Goal: Find contact information: Find contact information

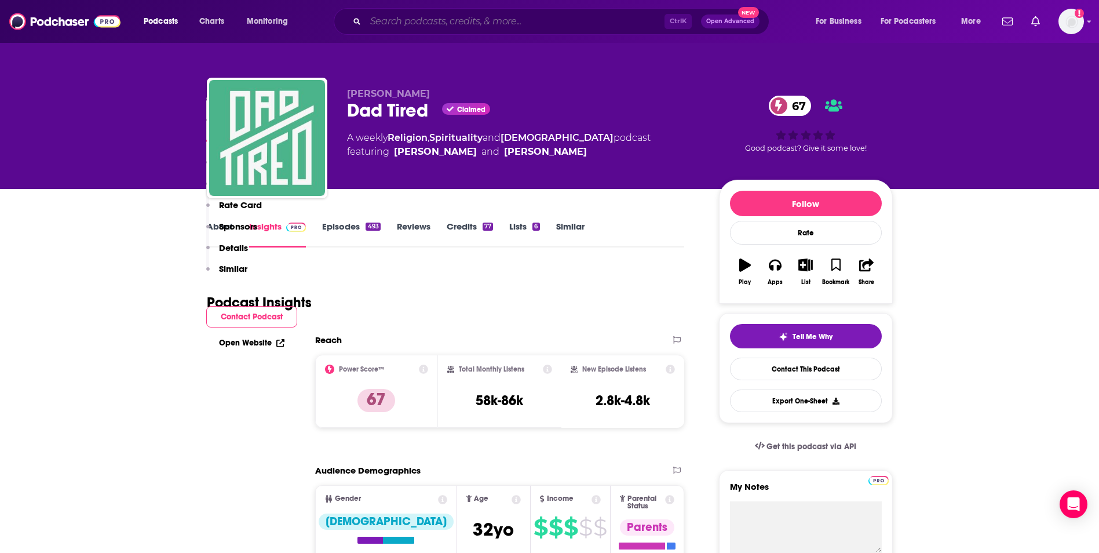
click at [495, 27] on input "Search podcasts, credits, & more..." at bounding box center [515, 21] width 299 height 19
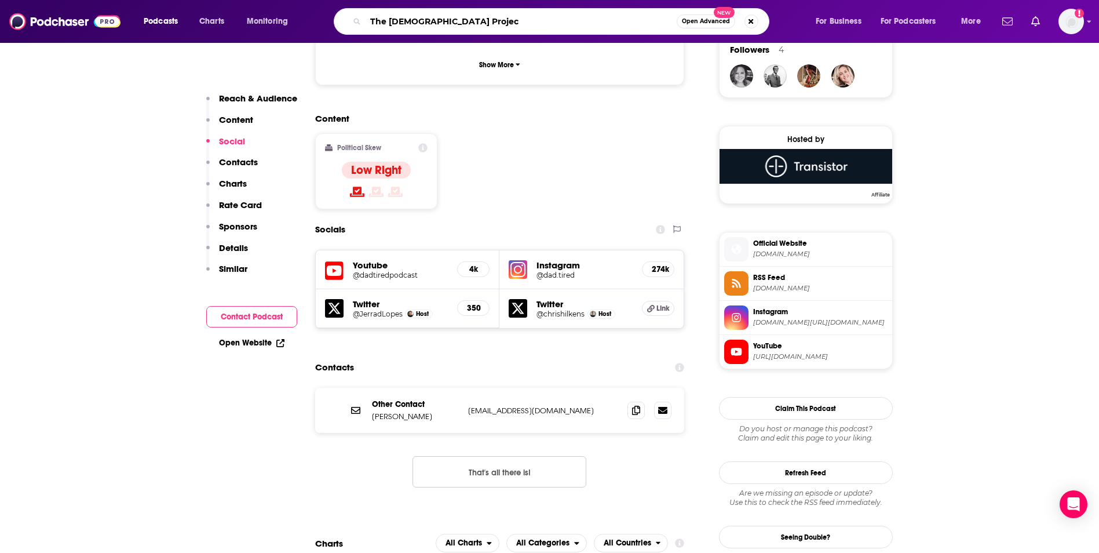
type input "The [DEMOGRAPHIC_DATA] Project"
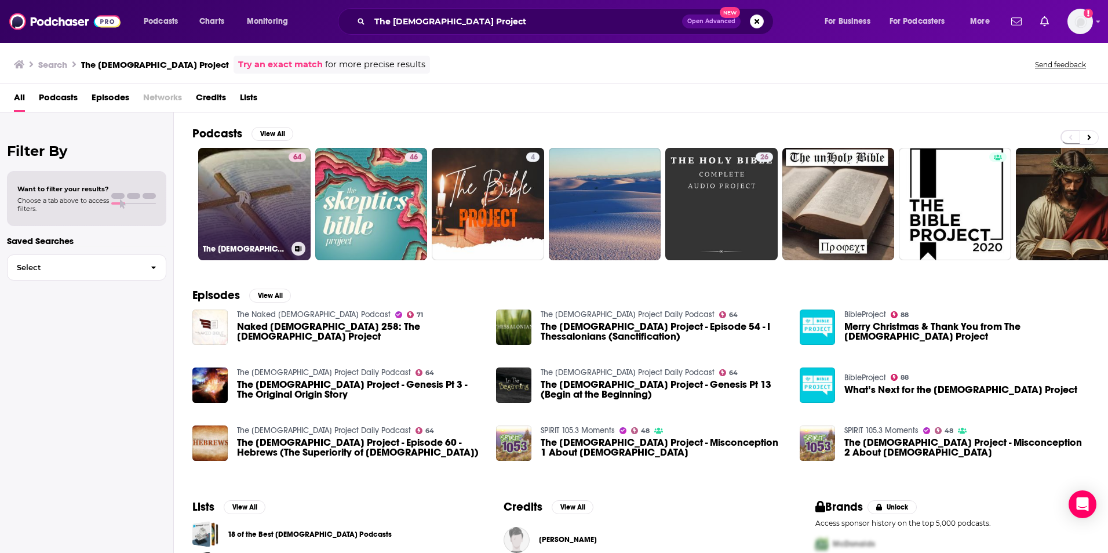
click at [276, 199] on link "64 The [DEMOGRAPHIC_DATA] Project Daily Podcast" at bounding box center [254, 204] width 112 height 112
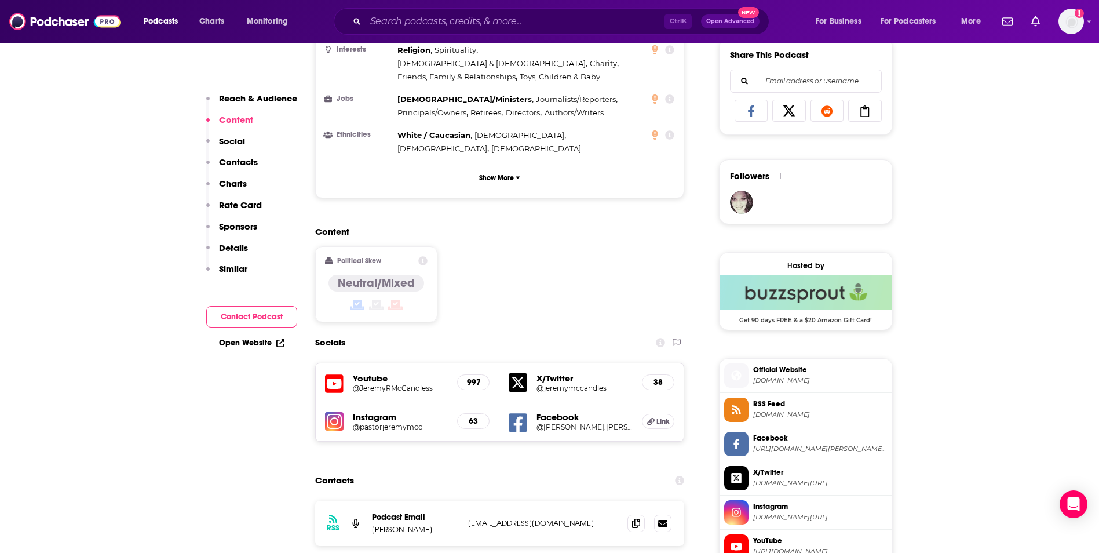
scroll to position [788, 0]
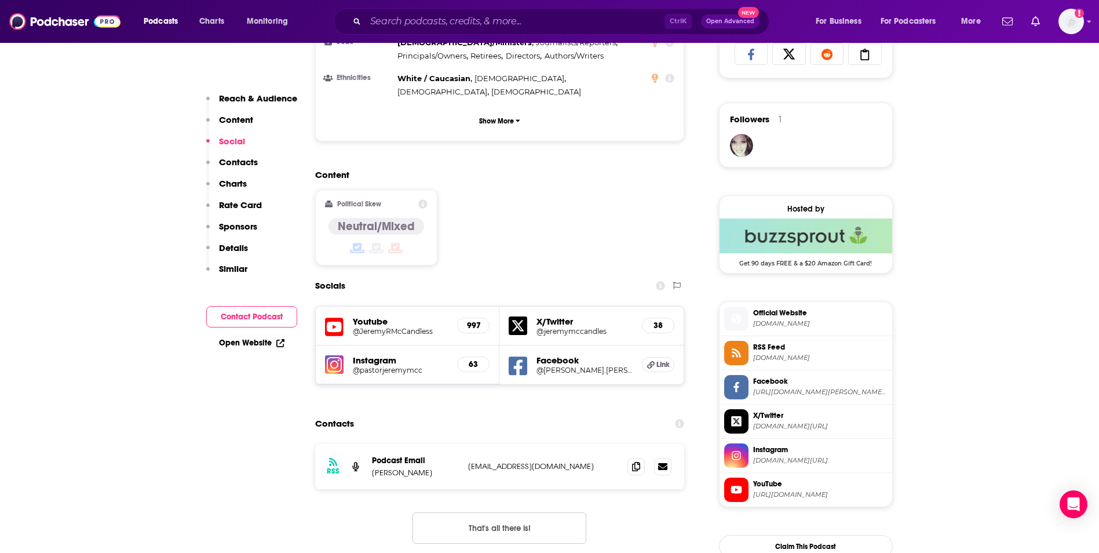
click at [595, 461] on p "[EMAIL_ADDRESS][DOMAIN_NAME]" at bounding box center [543, 466] width 151 height 10
copy div "[EMAIL_ADDRESS][DOMAIN_NAME] [EMAIL_ADDRESS][DOMAIN_NAME]"
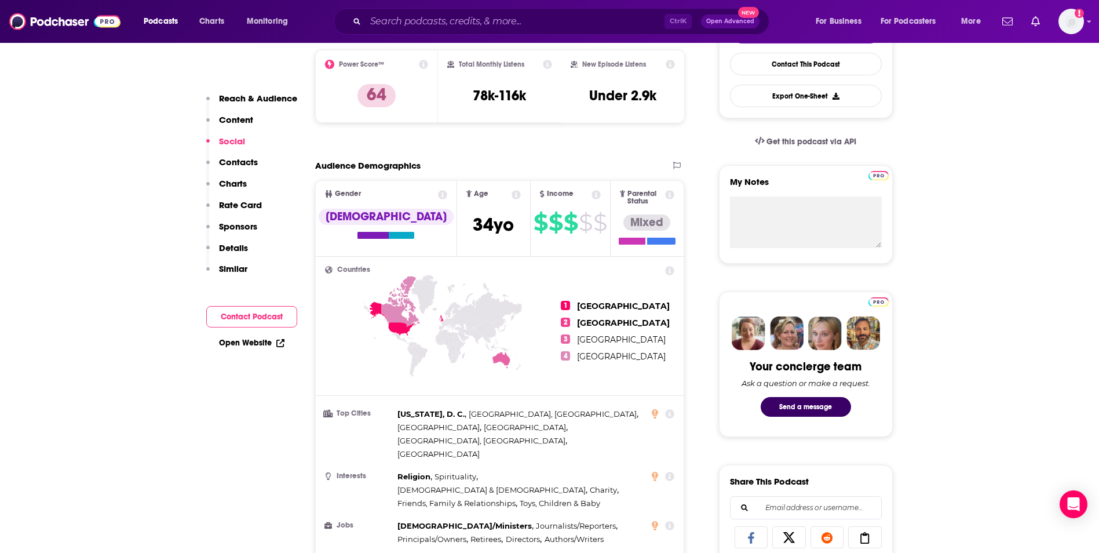
scroll to position [0, 0]
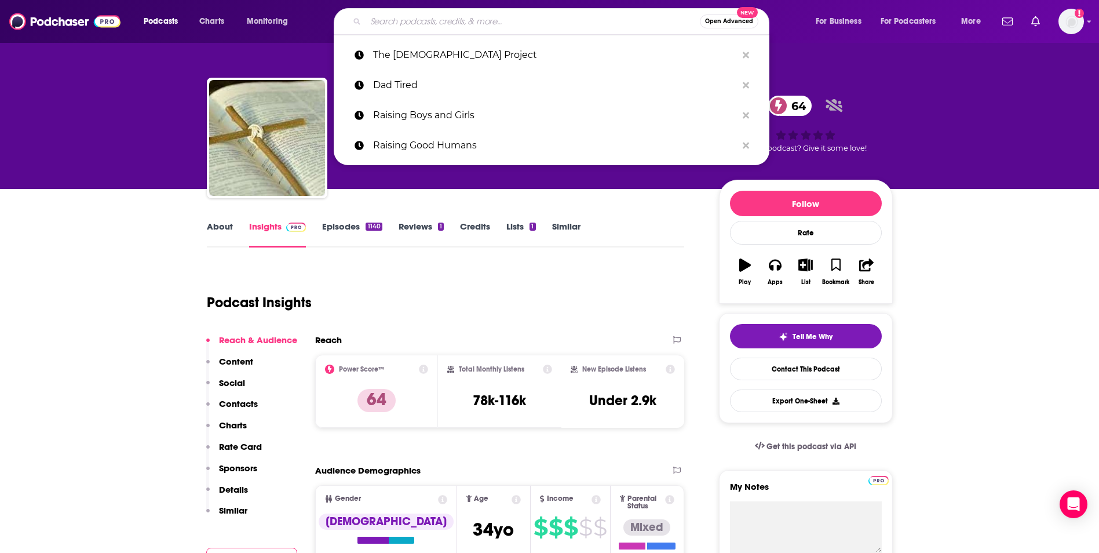
click at [369, 27] on input "Search podcasts, credits, & more..." at bounding box center [533, 21] width 334 height 19
paste input "Grounded (Demystifying the Trinity with [PERSON_NAME])"
type input "Grounded (Demystifying the Trinity with [PERSON_NAME])"
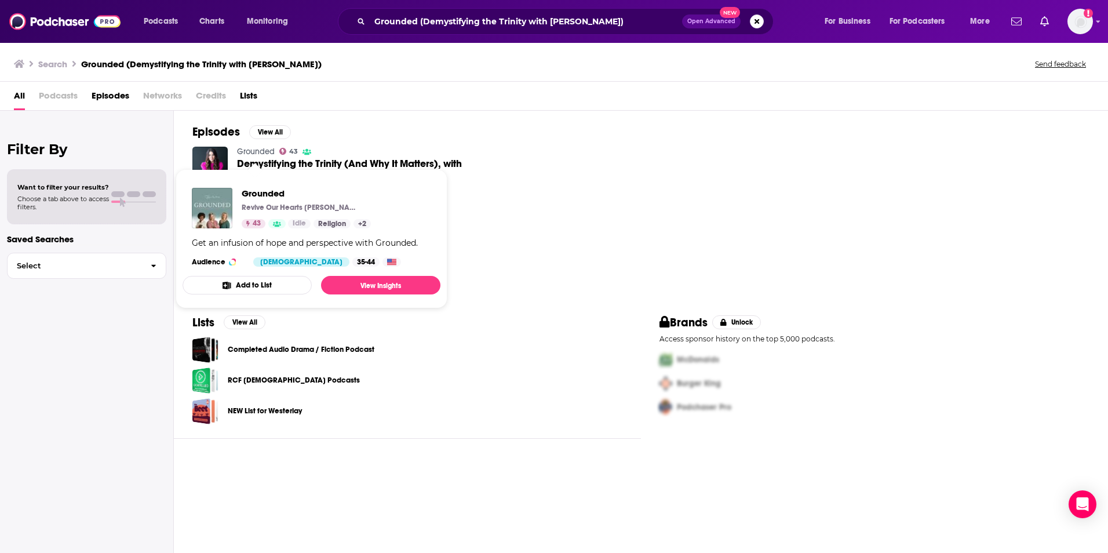
click at [247, 150] on link "Grounded" at bounding box center [256, 152] width 38 height 10
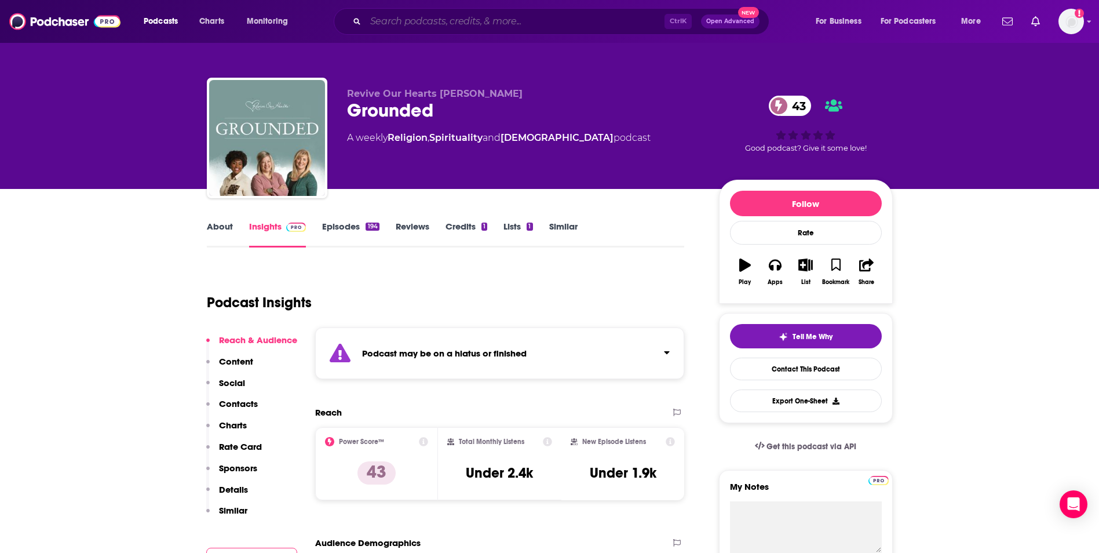
click at [400, 12] on input "Search podcasts, credits, & more..." at bounding box center [515, 21] width 299 height 19
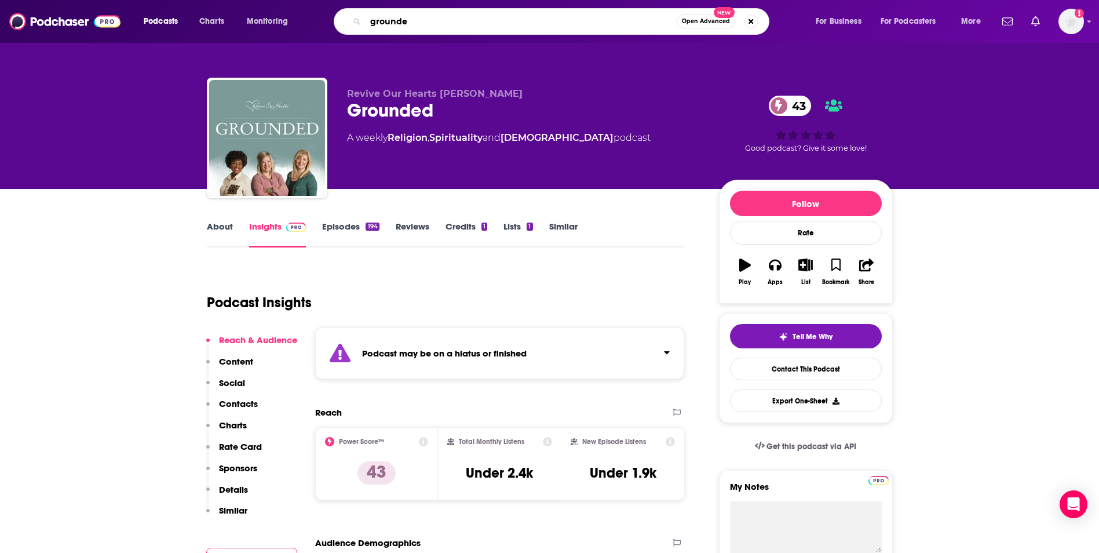
type input "grounded"
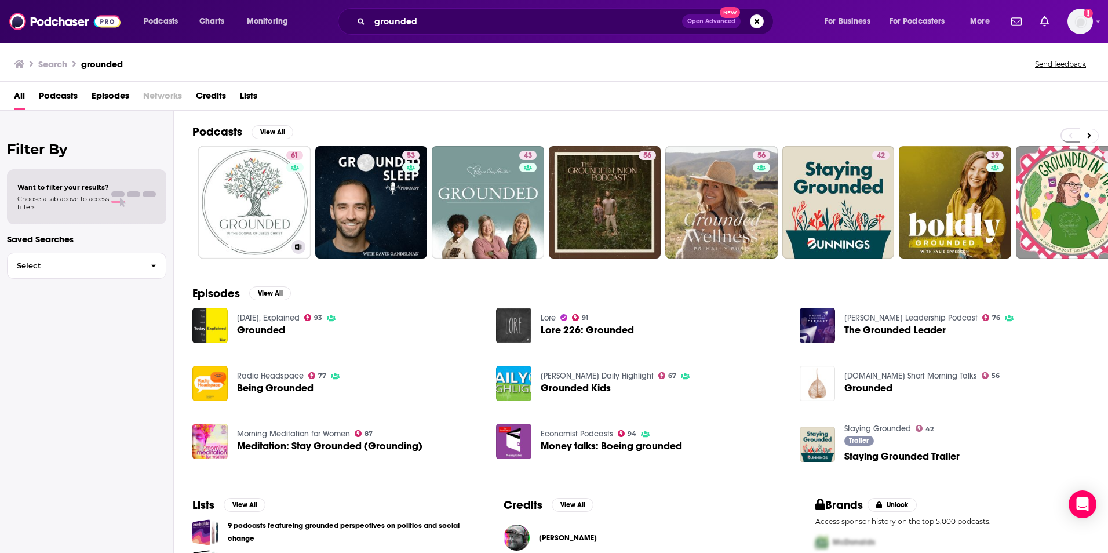
click at [256, 210] on link "61 Grounded" at bounding box center [254, 202] width 112 height 112
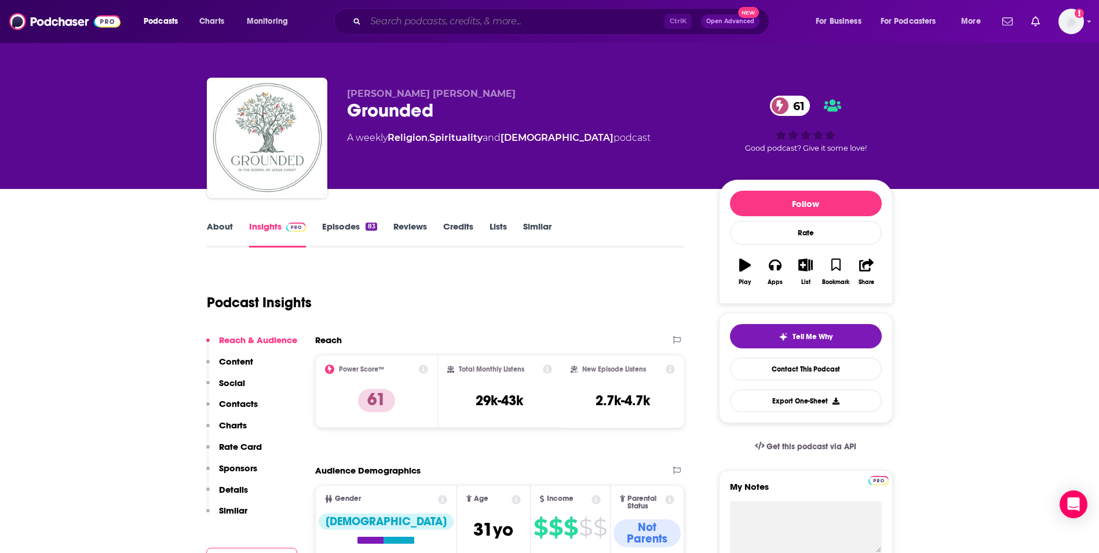
click at [476, 27] on input "Search podcasts, credits, & more..." at bounding box center [515, 21] width 299 height 19
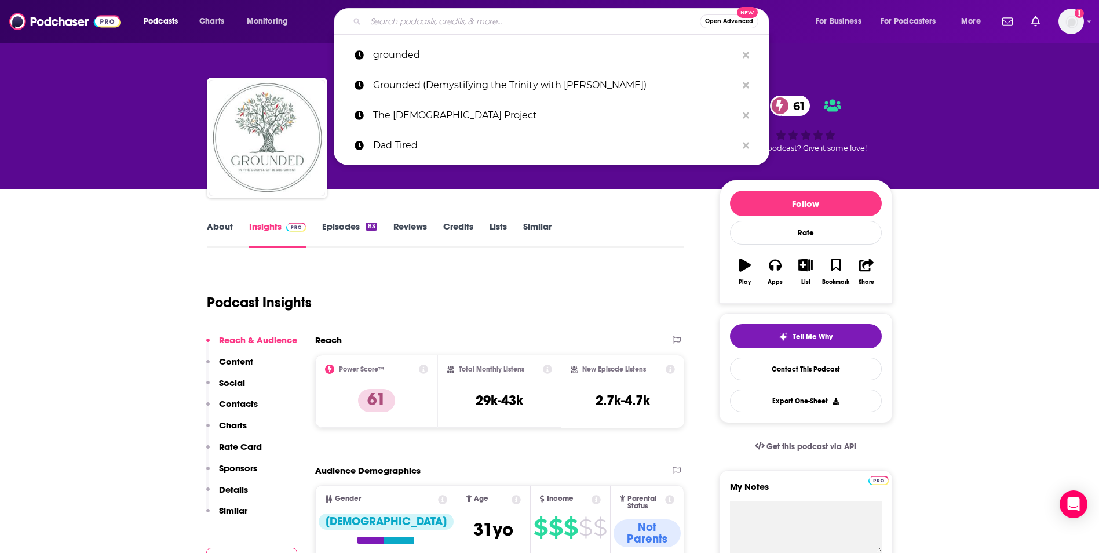
paste input "Trinities Podcast: Should [DEMOGRAPHIC_DATA] Accept the Trinity?"
type input "Trinities Podcast: Should [DEMOGRAPHIC_DATA] Accept the Trinity?"
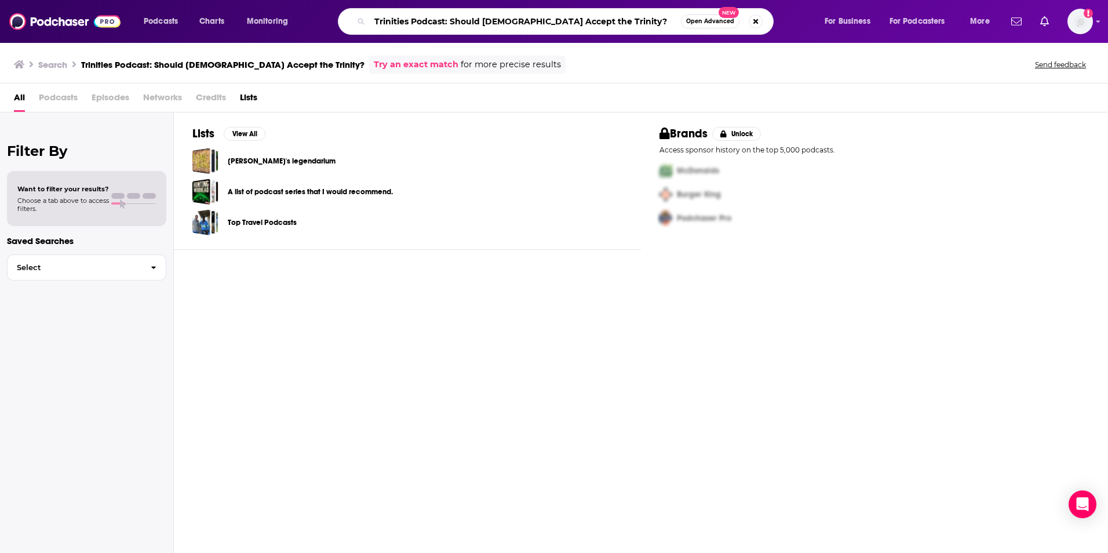
click at [609, 21] on input "Trinities Podcast: Should [DEMOGRAPHIC_DATA] Accept the Trinity?" at bounding box center [525, 21] width 311 height 19
click at [446, 23] on input "Trinities Podcast: Should [DEMOGRAPHIC_DATA] Accept the Trinity?" at bounding box center [525, 21] width 311 height 19
type input "Trinities Podcast"
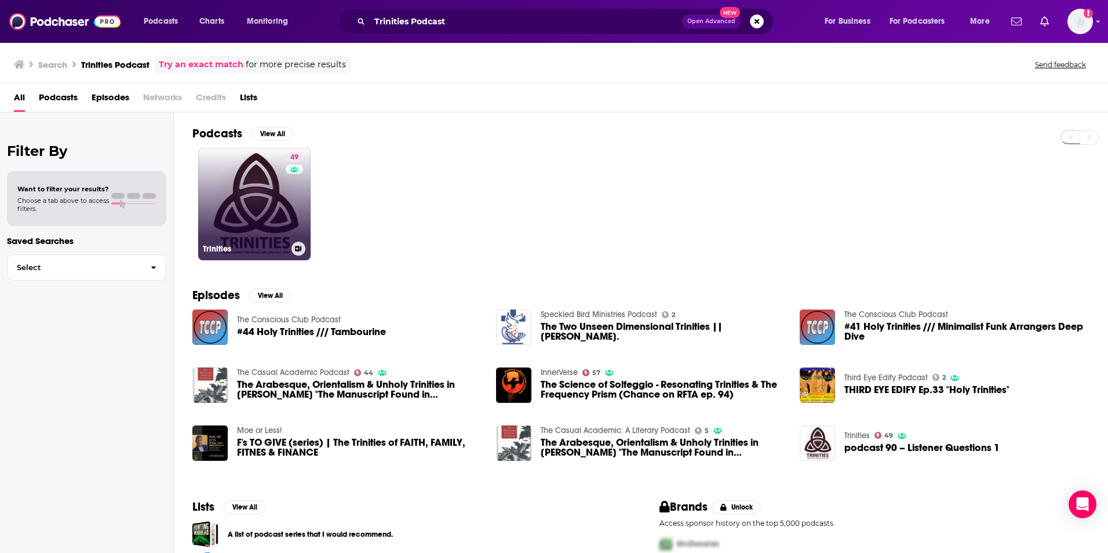
click at [257, 215] on link "49 Trinities" at bounding box center [254, 204] width 112 height 112
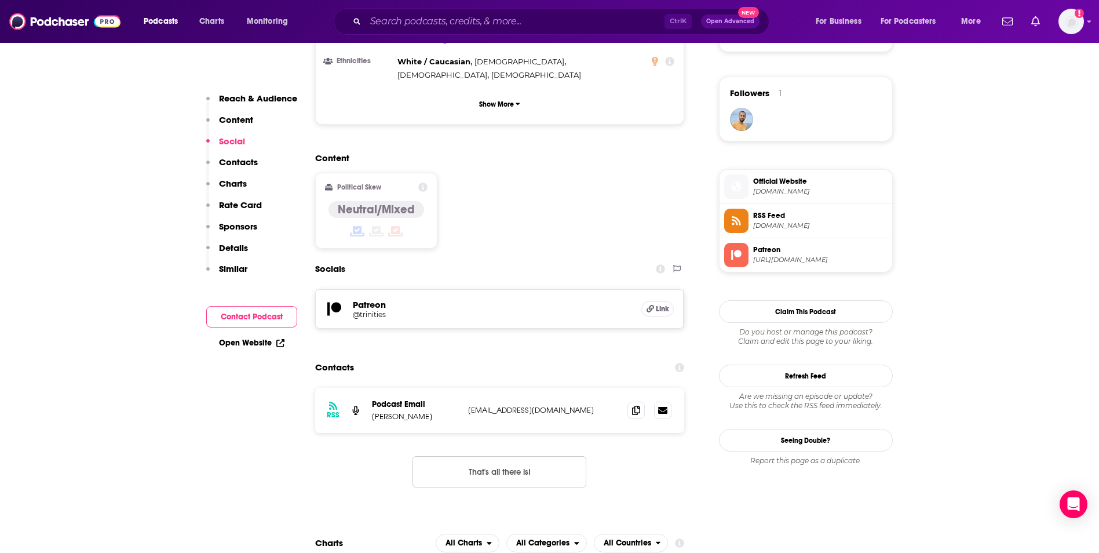
scroll to position [834, 0]
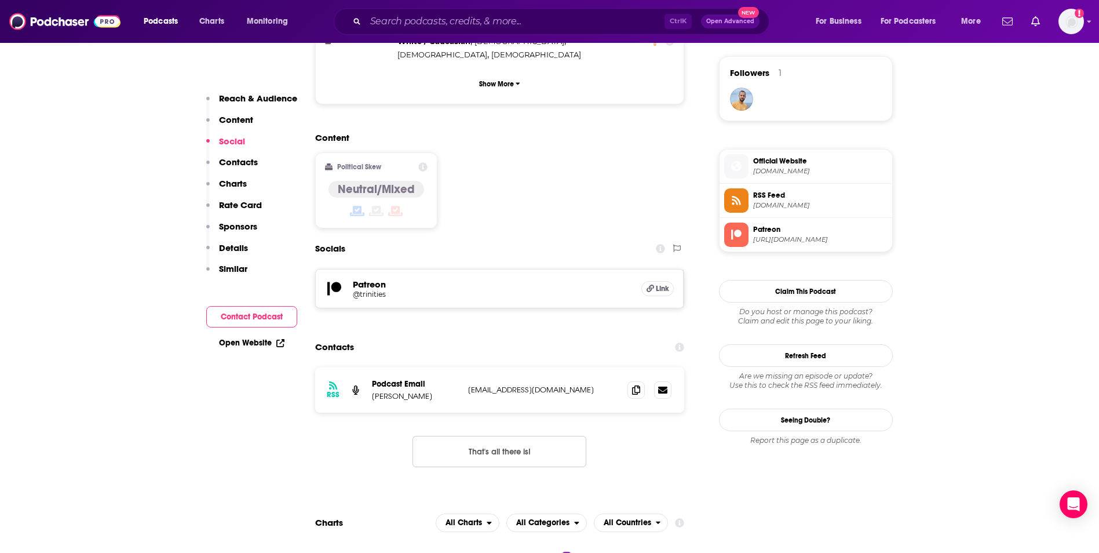
click at [547, 385] on p "[EMAIL_ADDRESS][DOMAIN_NAME]" at bounding box center [543, 390] width 151 height 10
copy div "[EMAIL_ADDRESS][DOMAIN_NAME] [EMAIL_ADDRESS][DOMAIN_NAME]"
click at [480, 29] on input "Search podcasts, credits, & more..." at bounding box center [515, 21] width 299 height 19
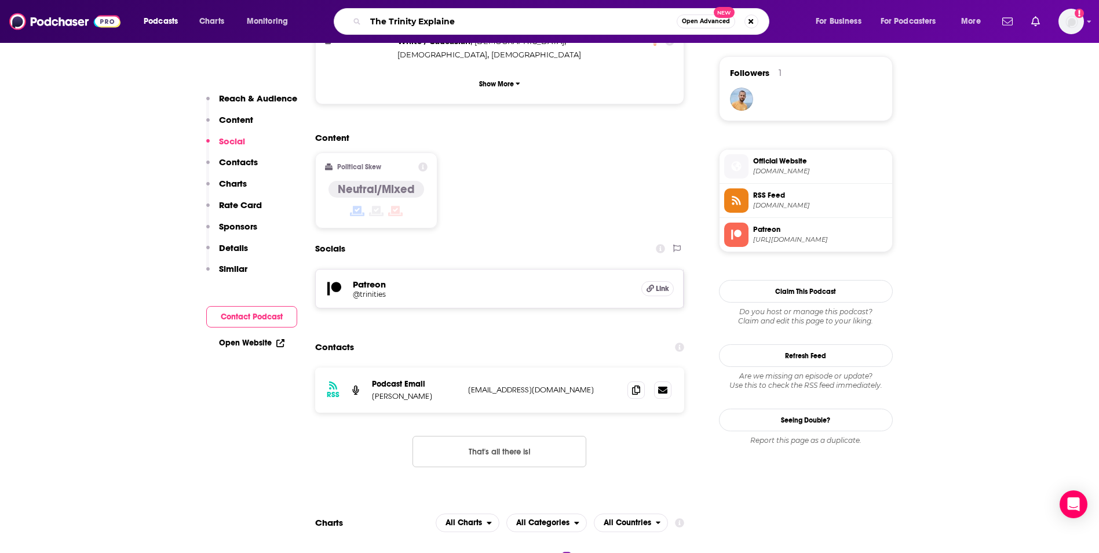
type input "The Trinity Explained"
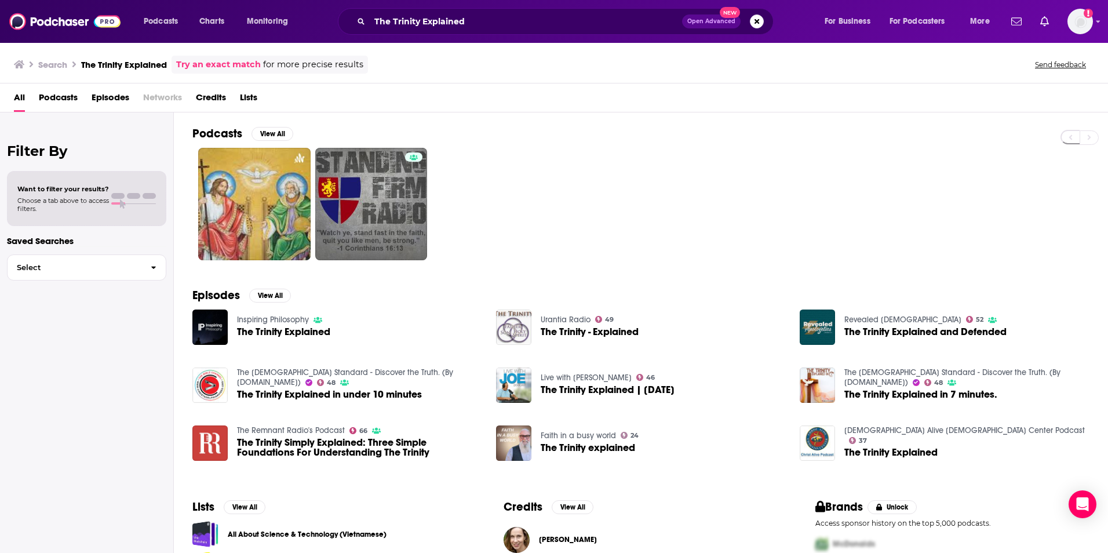
click at [285, 330] on span "The Trinity Explained" at bounding box center [283, 332] width 93 height 10
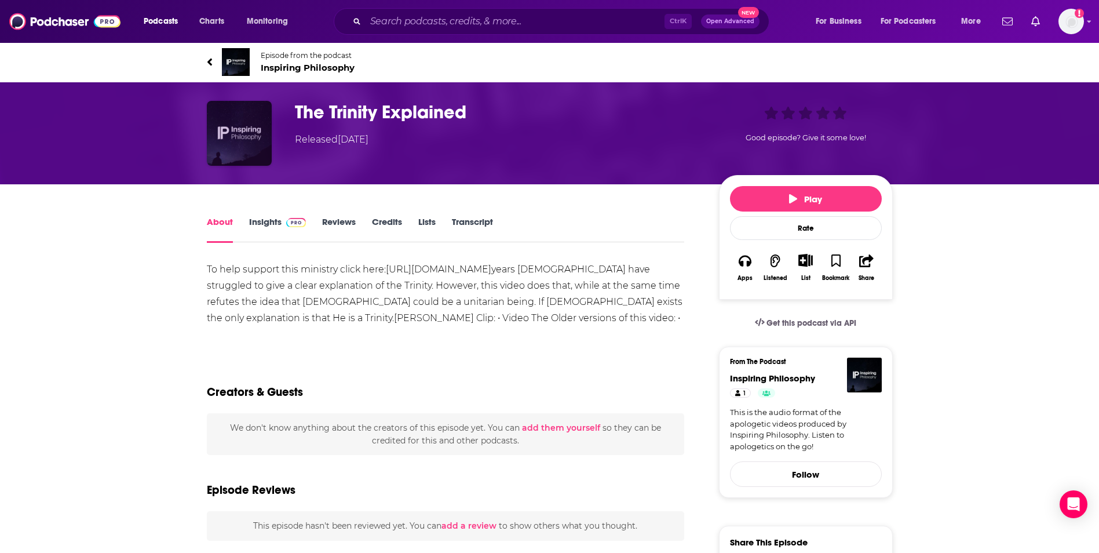
click at [255, 132] on img "The Trinity Explained" at bounding box center [239, 133] width 65 height 65
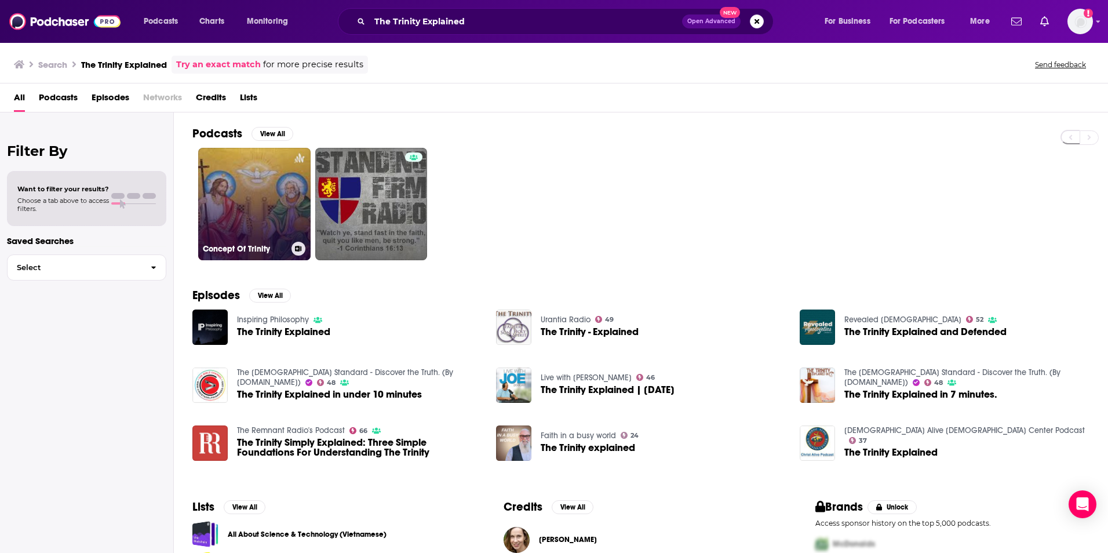
click at [280, 234] on link "Concept Of Trinity" at bounding box center [254, 204] width 112 height 112
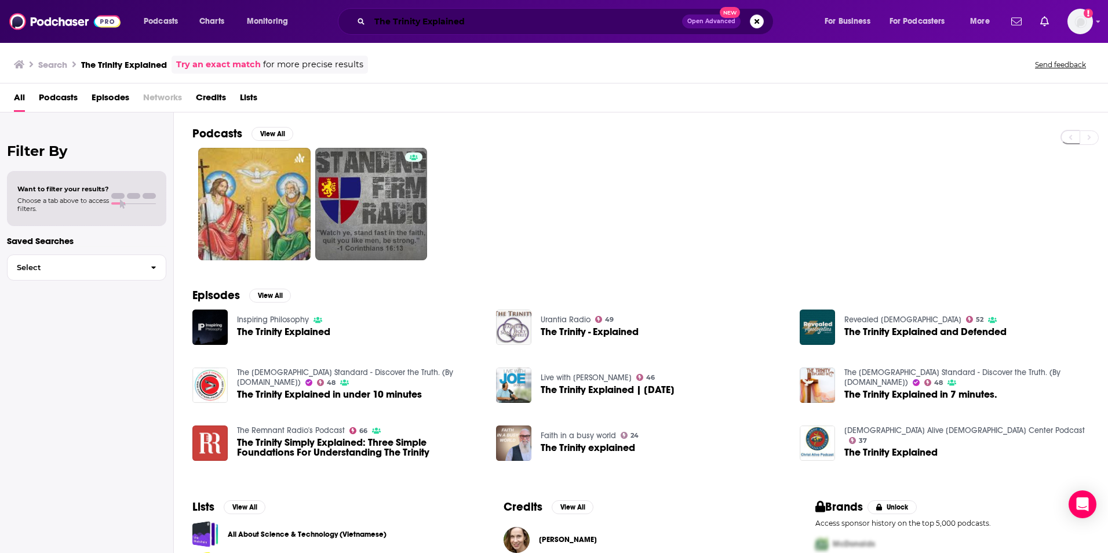
click at [382, 24] on input "The Trinity Explained" at bounding box center [526, 21] width 312 height 19
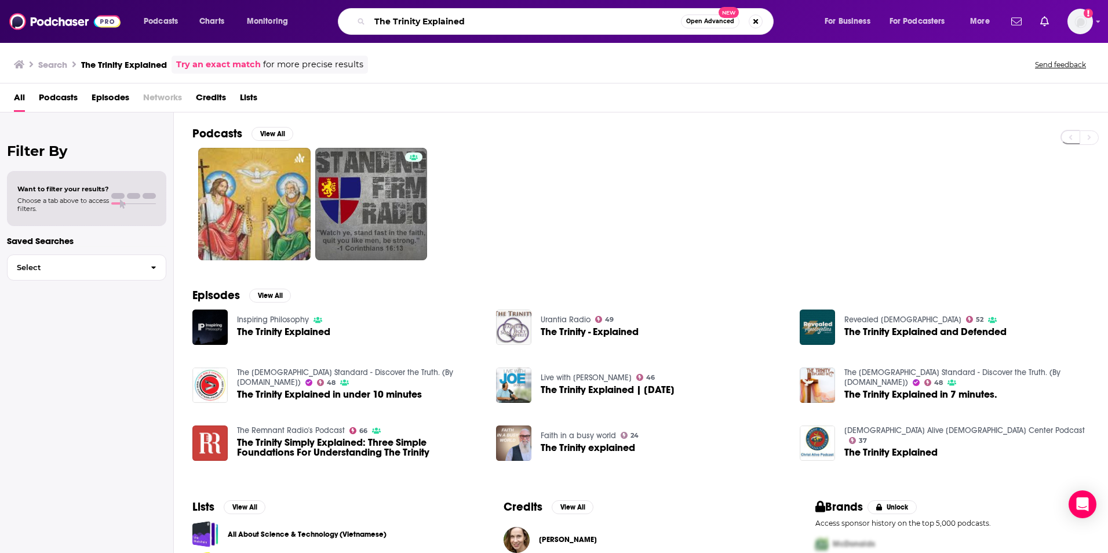
click at [382, 24] on input "The Trinity Explained" at bounding box center [525, 21] width 311 height 19
type input "Trinity Explained"
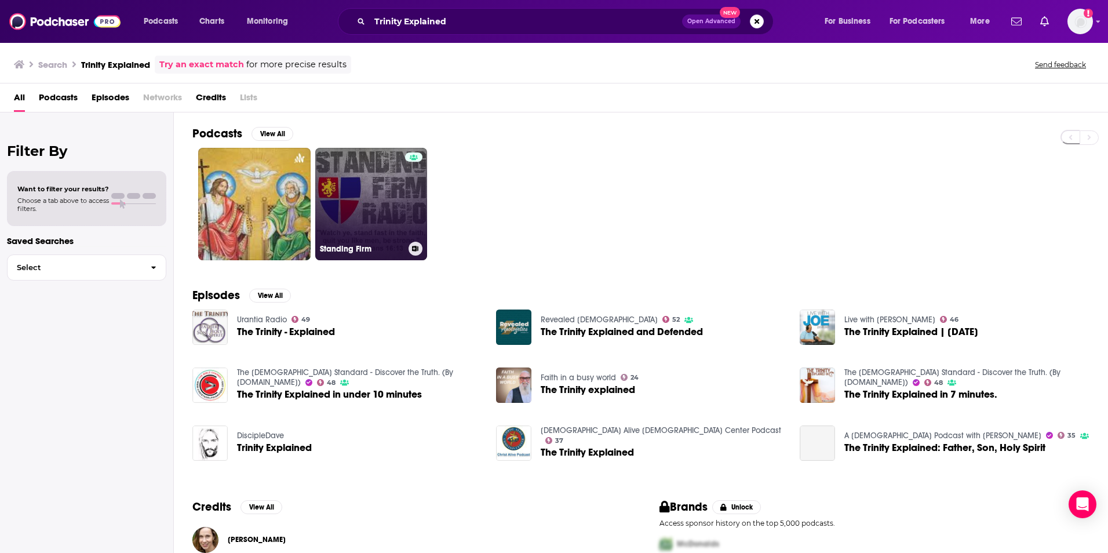
click at [351, 207] on link "Standing Firm" at bounding box center [371, 204] width 112 height 112
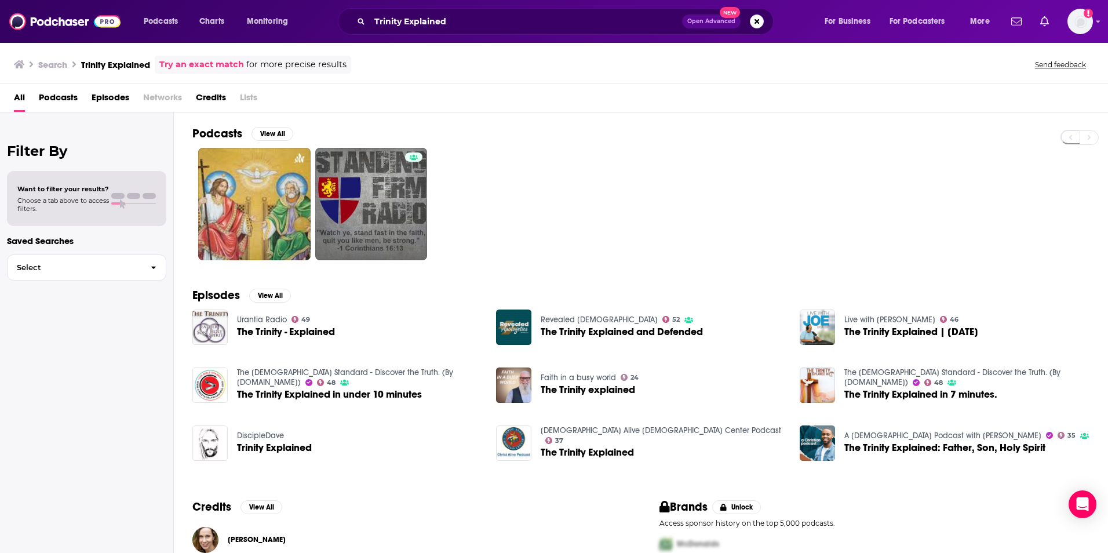
click at [567, 390] on span "The Trinity explained" at bounding box center [588, 390] width 94 height 10
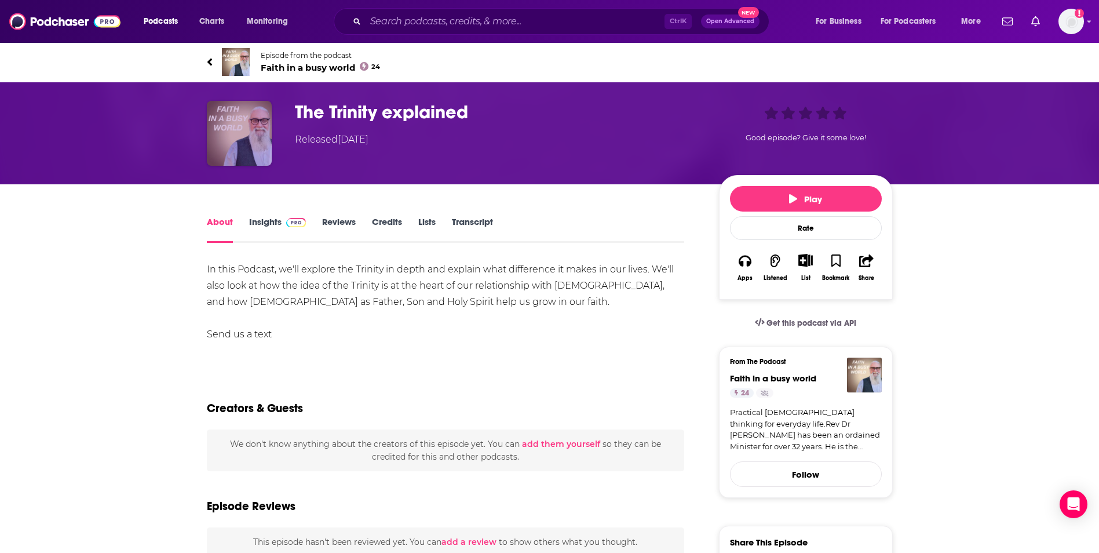
click at [260, 124] on img "The Trinity explained" at bounding box center [239, 133] width 65 height 65
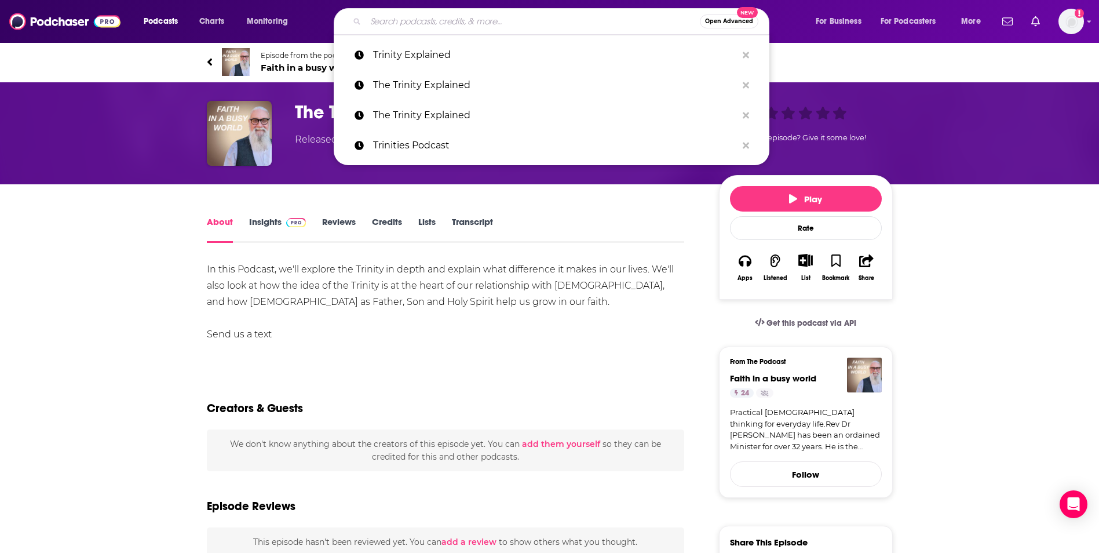
click at [425, 25] on input "Search podcasts, credits, & more..." at bounding box center [533, 21] width 334 height 19
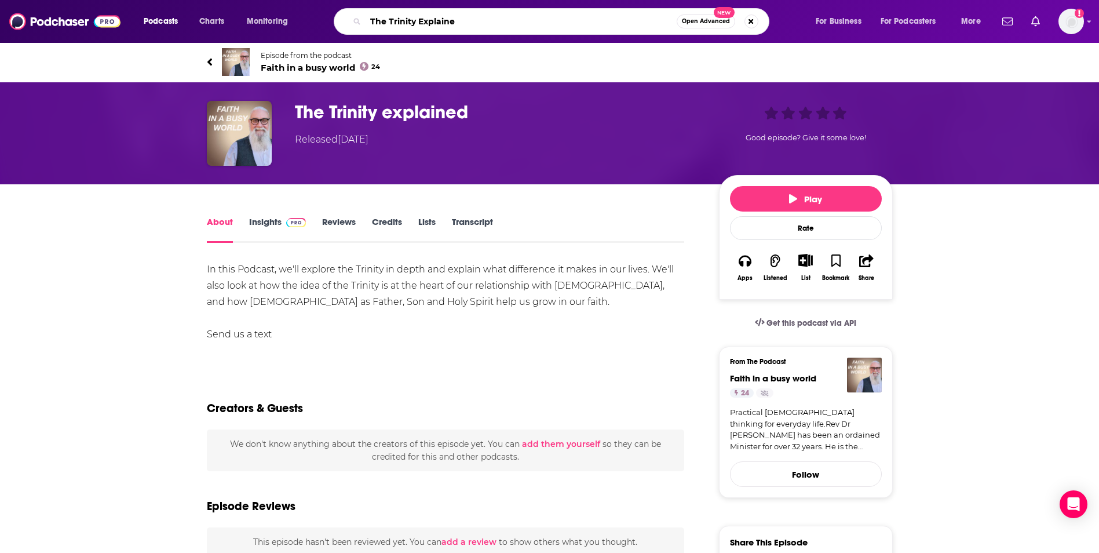
type input "The Trinity Explained"
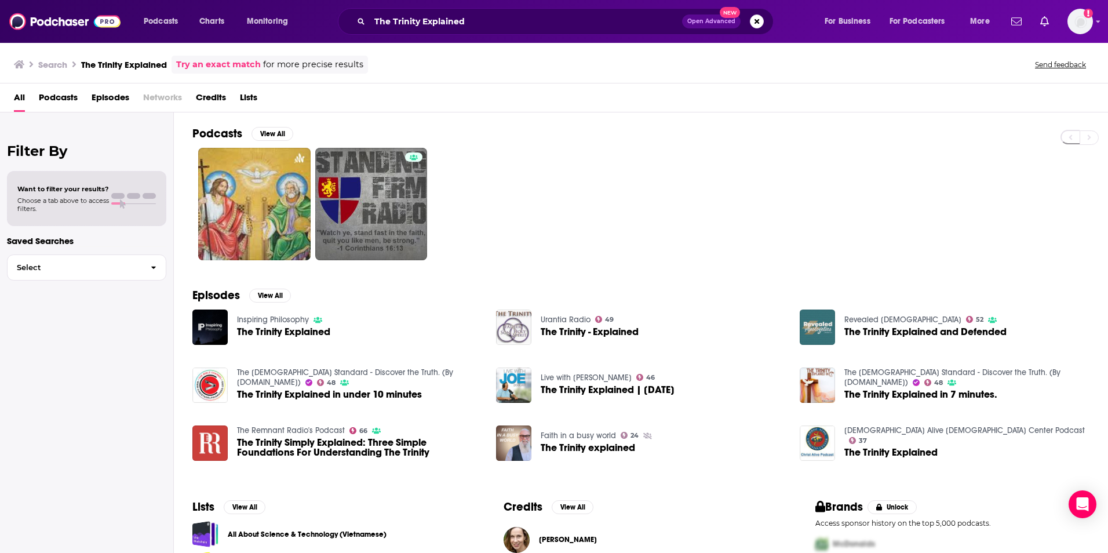
click at [811, 331] on img "The Trinity Explained and Defended" at bounding box center [817, 326] width 35 height 35
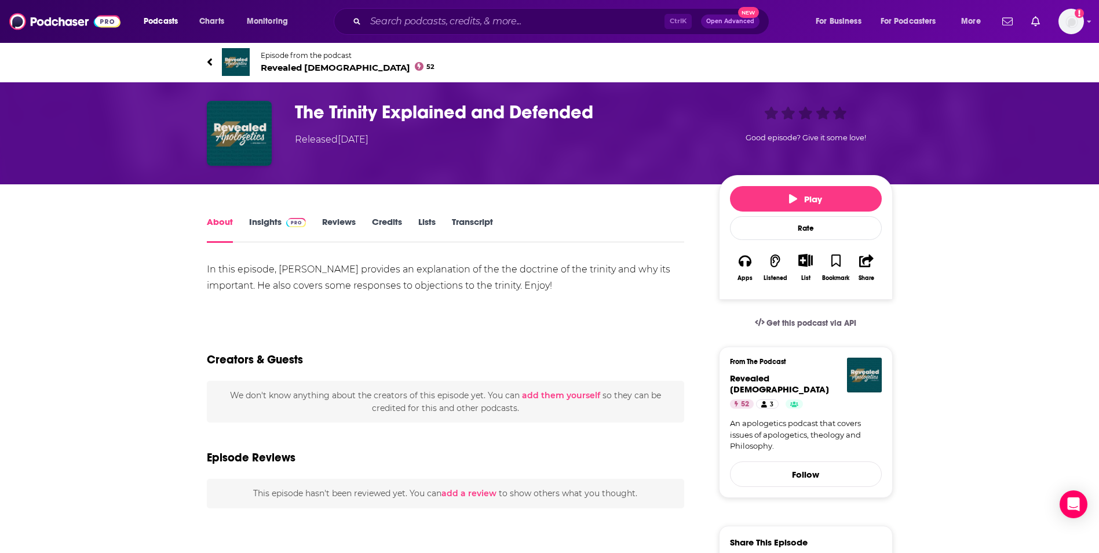
click at [264, 232] on link "Insights" at bounding box center [277, 229] width 57 height 27
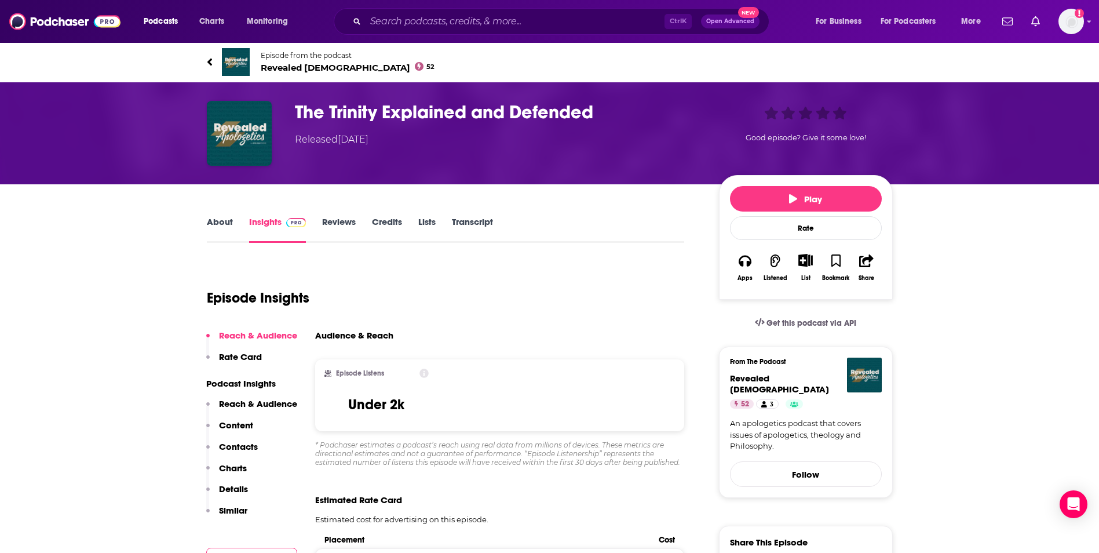
click at [217, 221] on link "About" at bounding box center [220, 229] width 26 height 27
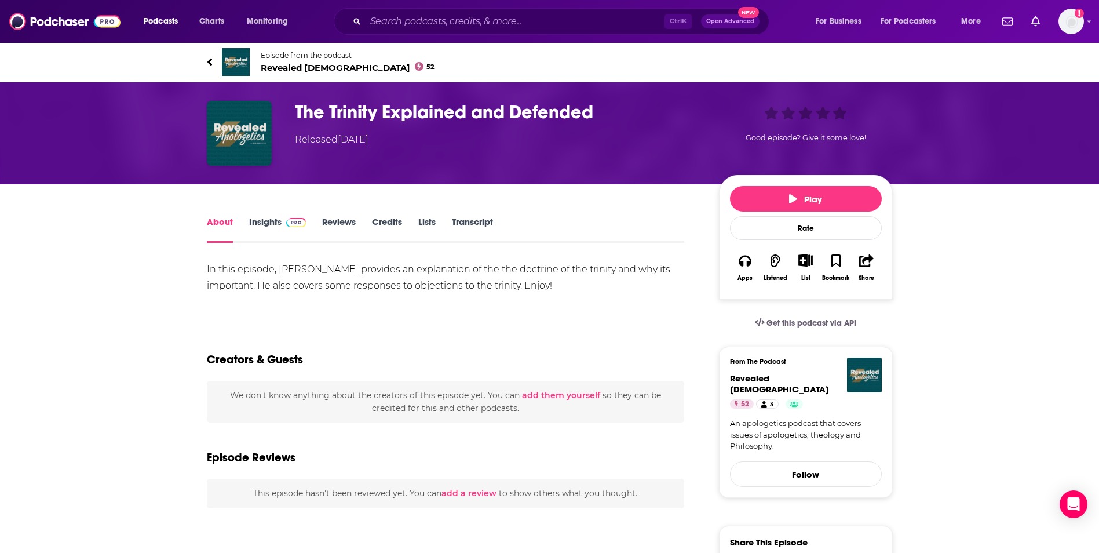
click at [253, 227] on link "Insights" at bounding box center [277, 229] width 57 height 27
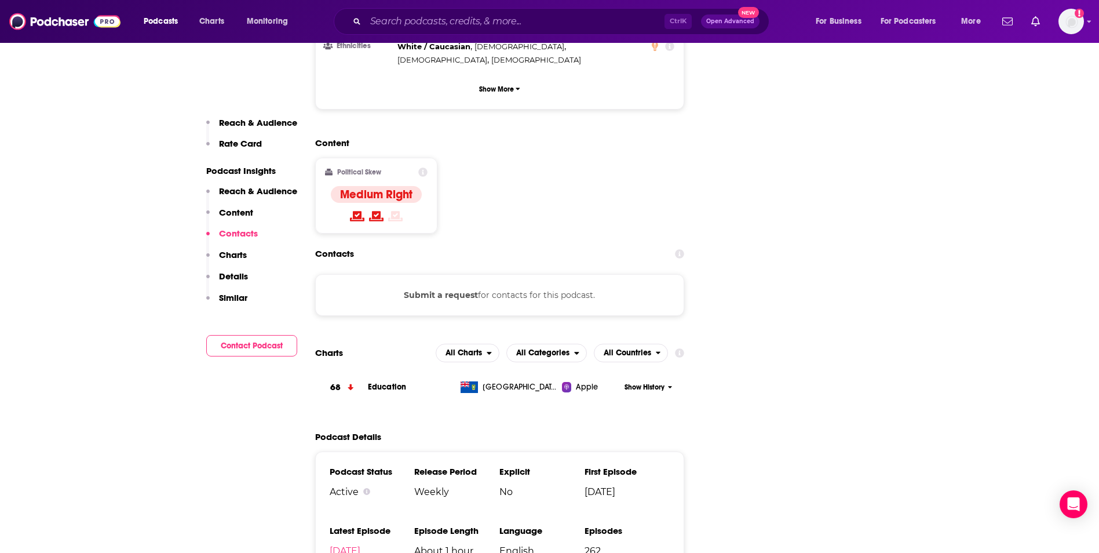
scroll to position [1228, 0]
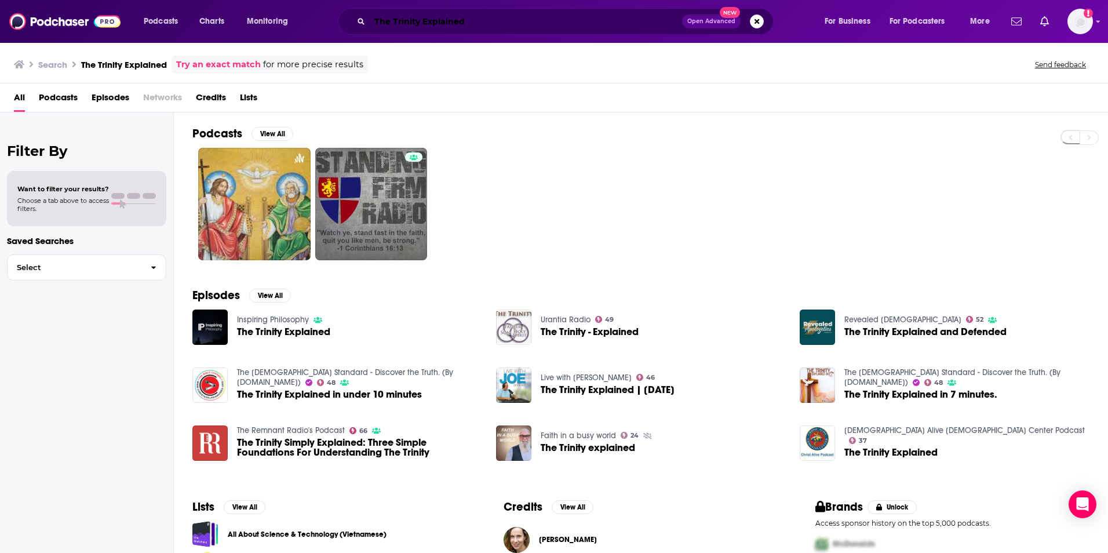
click at [473, 23] on input "The Trinity Explained" at bounding box center [526, 21] width 312 height 19
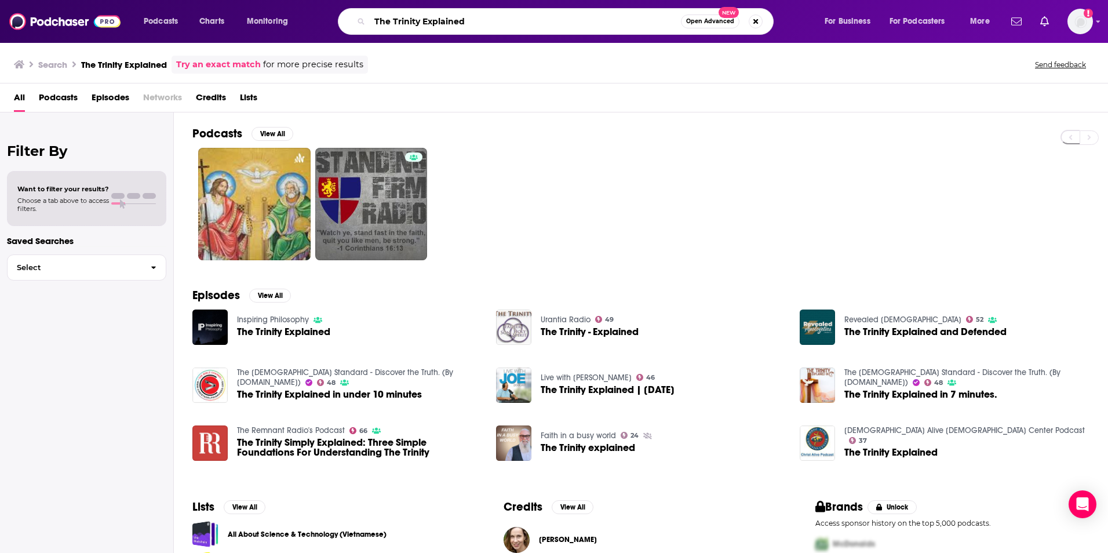
click at [473, 23] on input "The Trinity Explained" at bounding box center [525, 21] width 311 height 19
paste input "Simply Shenanigans"
type input "Simply Shenanigans"
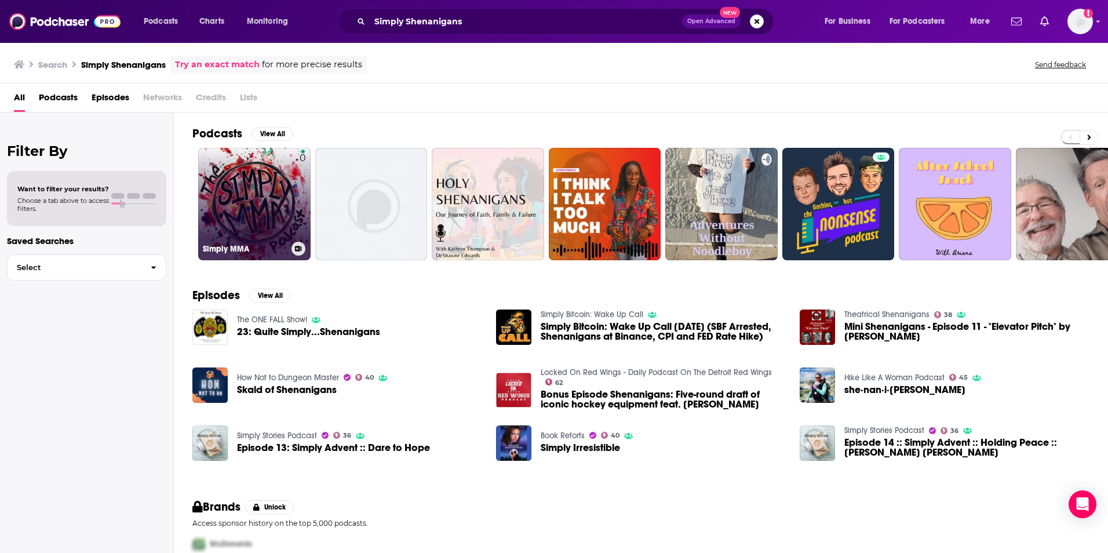
click at [271, 223] on link "0 Simply MMA" at bounding box center [254, 204] width 112 height 112
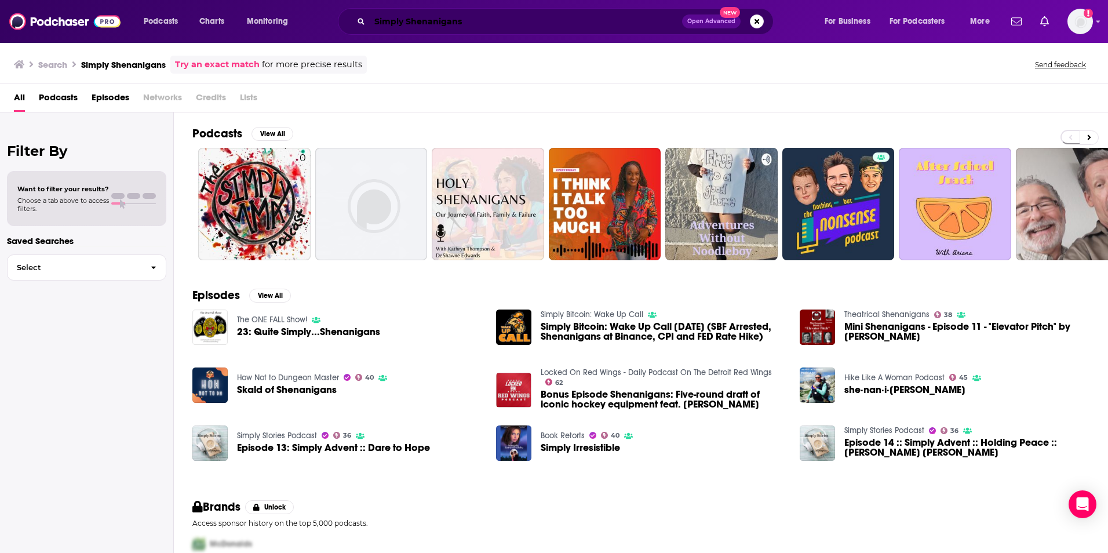
click at [570, 25] on input "Simply Shenanigans" at bounding box center [526, 21] width 312 height 19
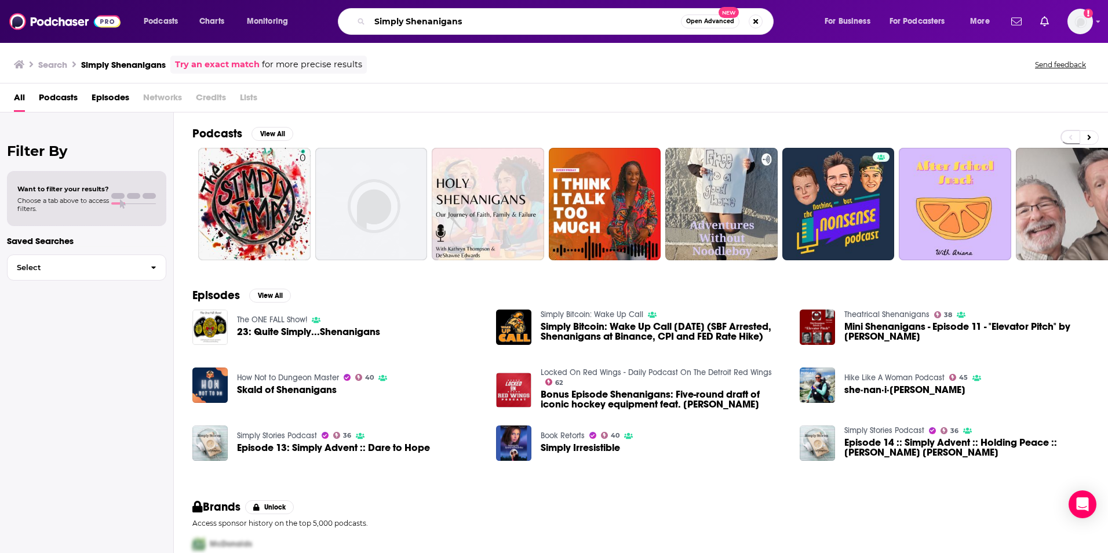
click at [570, 25] on input "Simply Shenanigans" at bounding box center [525, 21] width 311 height 19
type input "[PERSON_NAME]"
click at [707, 22] on span "Open Advanced" at bounding box center [710, 22] width 48 height 6
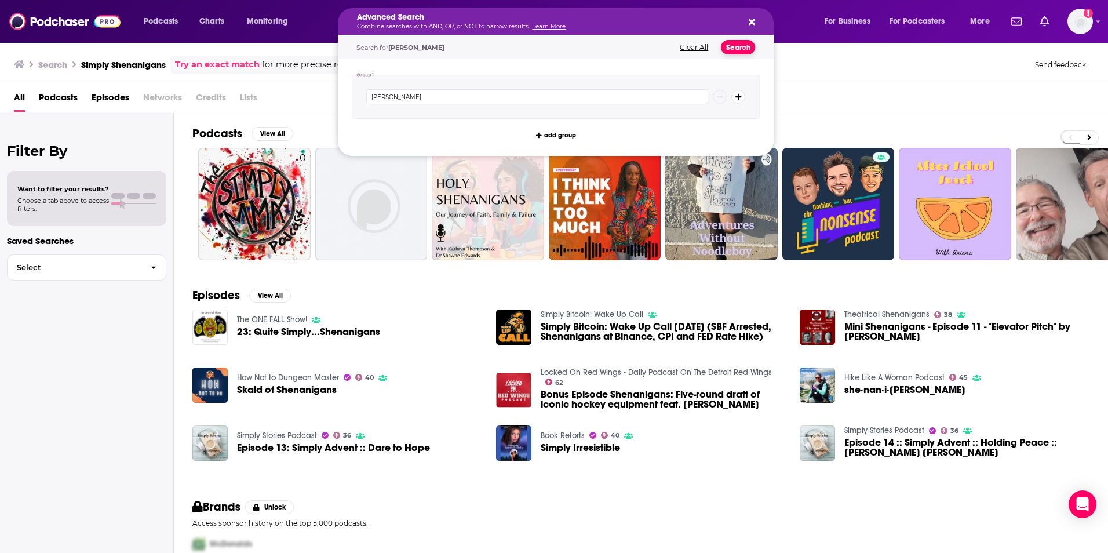
click at [730, 48] on button "Search" at bounding box center [738, 47] width 34 height 14
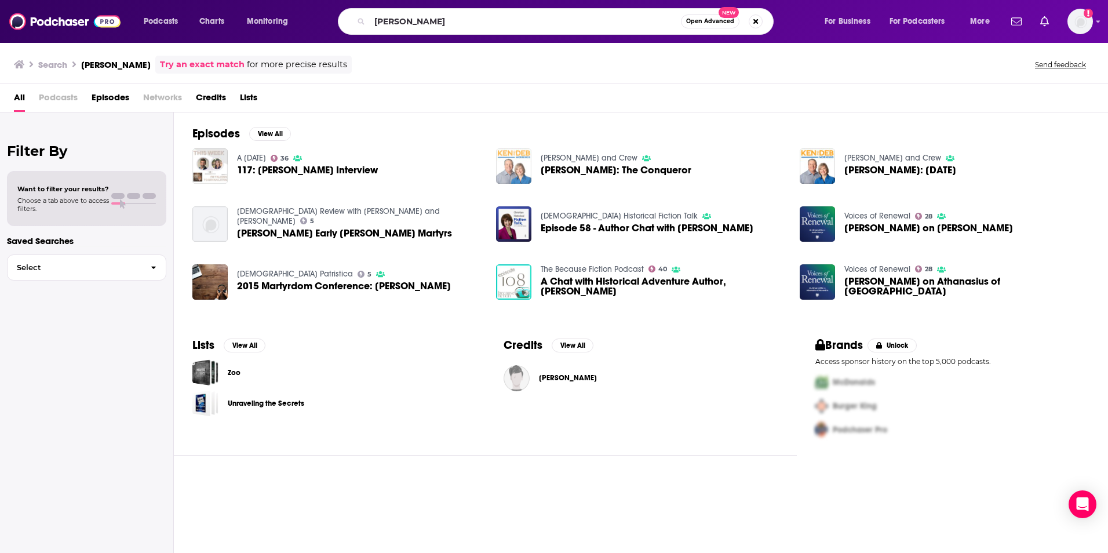
click at [515, 169] on img "Bryan Litfin: The Conqueror" at bounding box center [513, 165] width 35 height 35
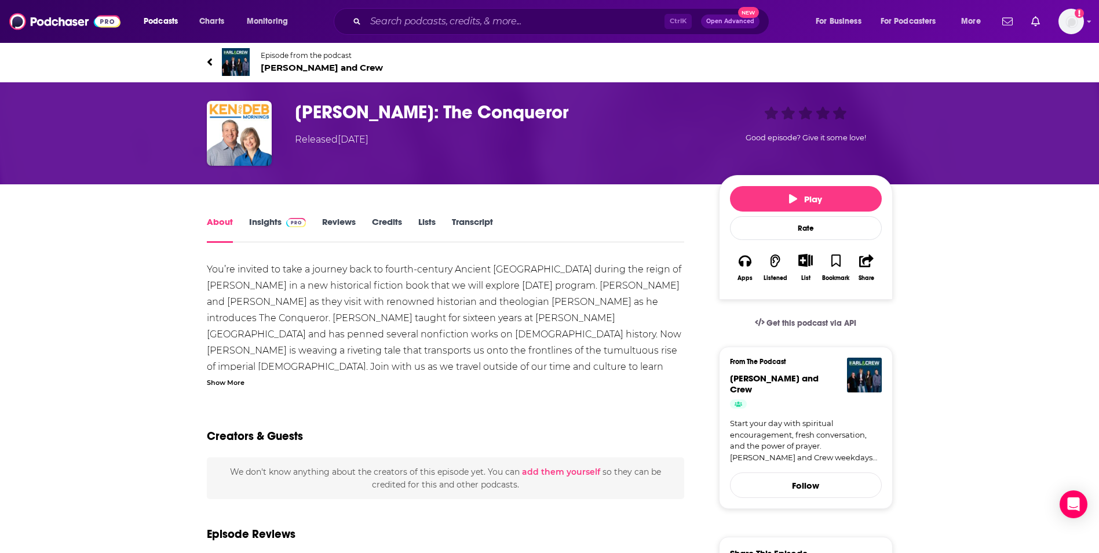
click at [285, 70] on span "[PERSON_NAME] and Crew" at bounding box center [322, 67] width 122 height 11
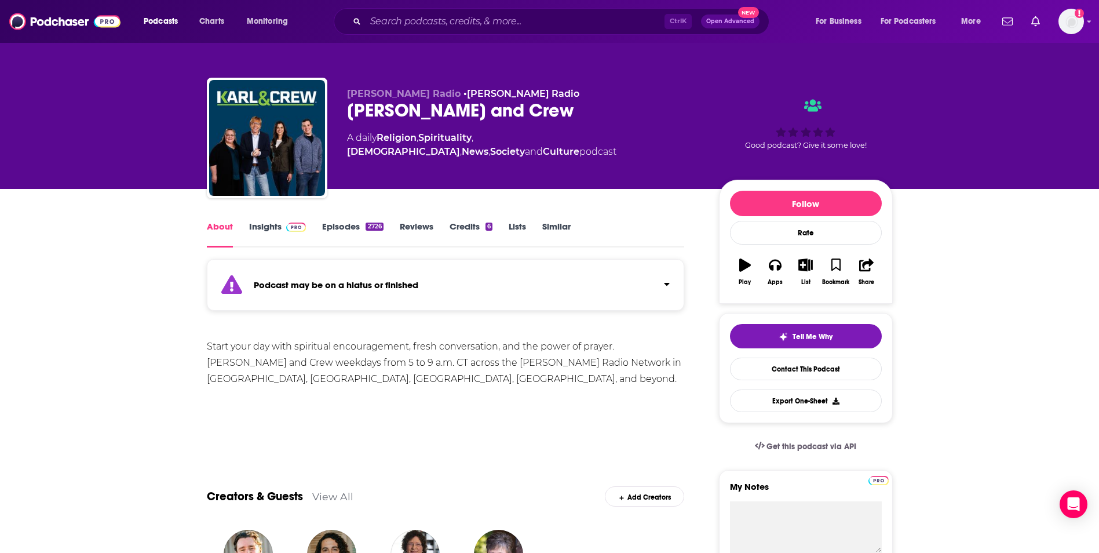
click at [257, 229] on link "Insights" at bounding box center [277, 234] width 57 height 27
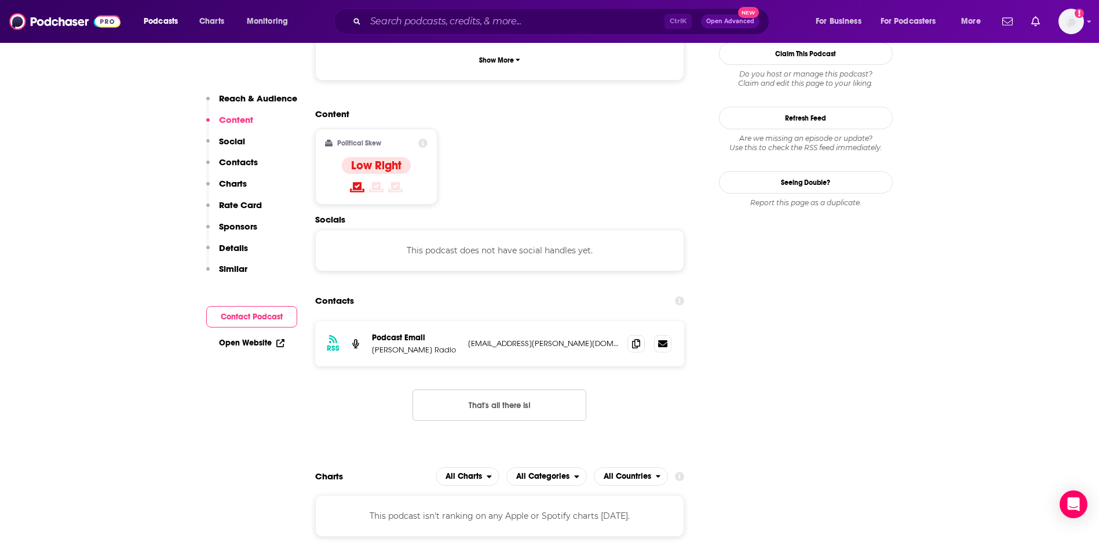
scroll to position [950, 0]
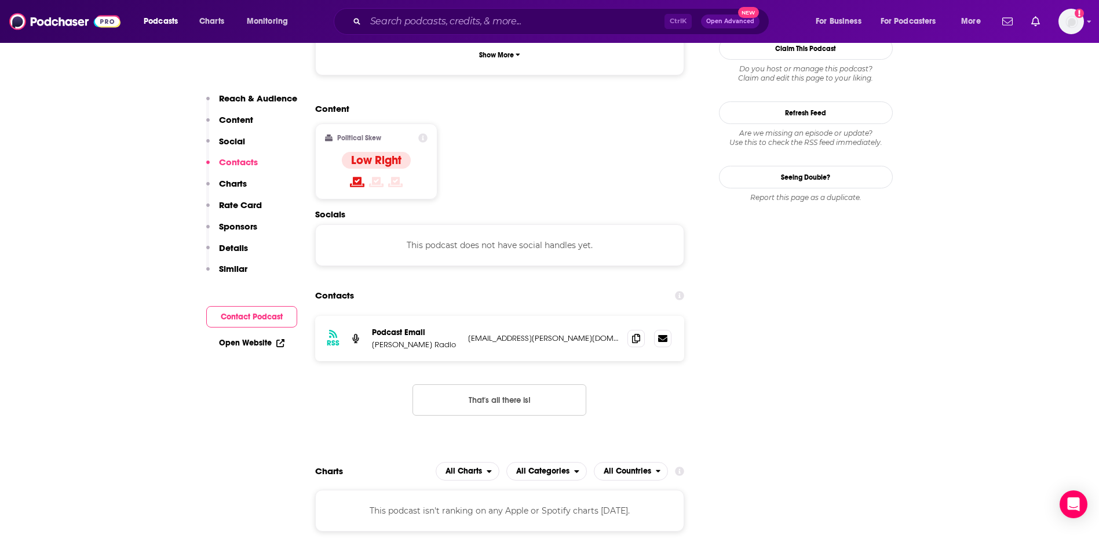
click at [561, 333] on p "[EMAIL_ADDRESS][PERSON_NAME][DOMAIN_NAME]" at bounding box center [543, 338] width 151 height 10
copy div "[EMAIL_ADDRESS][PERSON_NAME][DOMAIN_NAME] [EMAIL_ADDRESS][PERSON_NAME][DOMAIN_N…"
